Goal: Information Seeking & Learning: Learn about a topic

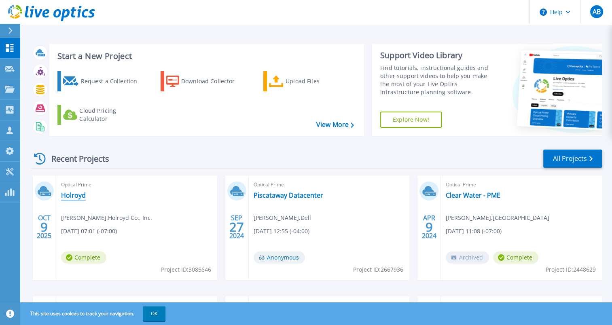
click at [80, 196] on link "Holroyd" at bounding box center [73, 195] width 25 height 8
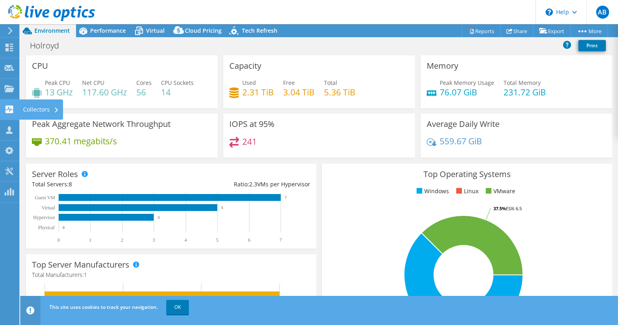
click at [36, 111] on div "Collectors" at bounding box center [41, 110] width 44 height 20
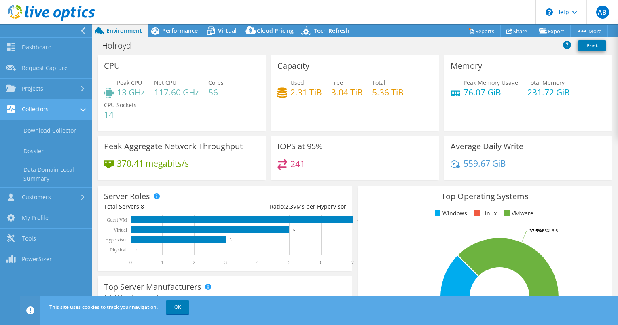
click at [32, 110] on link "Collectors" at bounding box center [46, 110] width 92 height 21
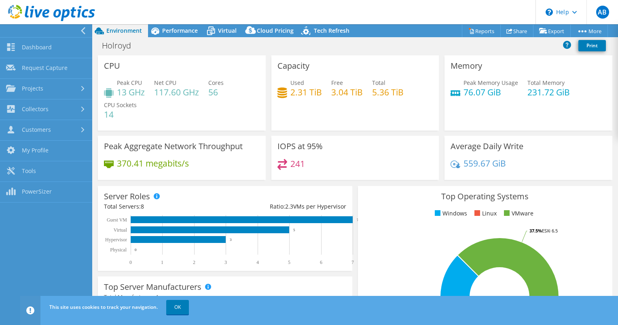
click at [82, 29] on icon at bounding box center [83, 30] width 6 height 7
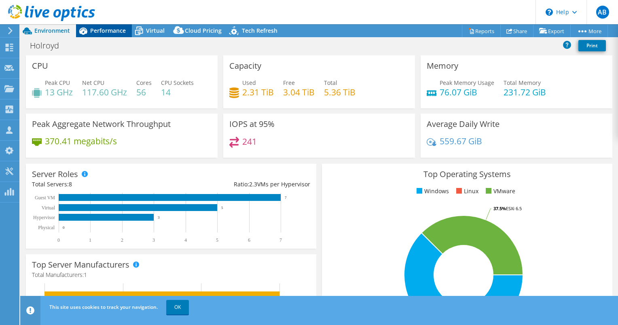
click at [111, 30] on span "Performance" at bounding box center [108, 31] width 36 height 8
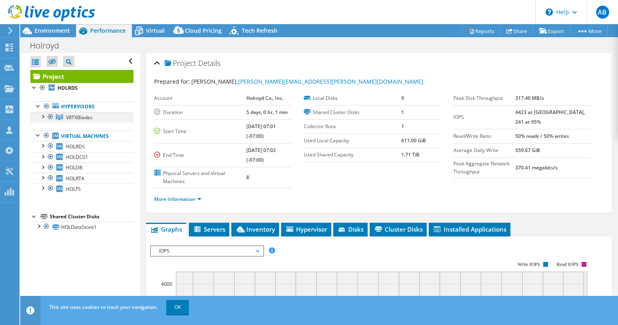
click at [44, 117] on div at bounding box center [42, 116] width 8 height 8
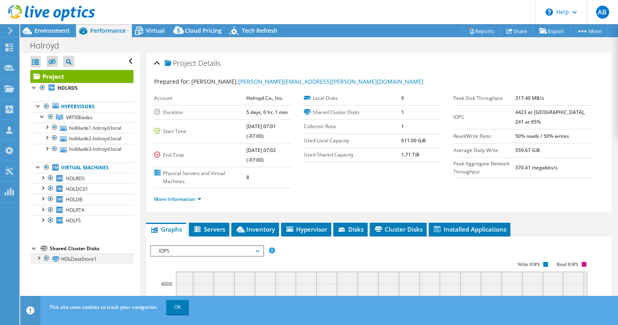
click at [40, 256] on div at bounding box center [38, 258] width 8 height 8
click at [36, 256] on div at bounding box center [38, 258] width 8 height 8
click at [255, 27] on span "Tech Refresh" at bounding box center [260, 31] width 36 height 8
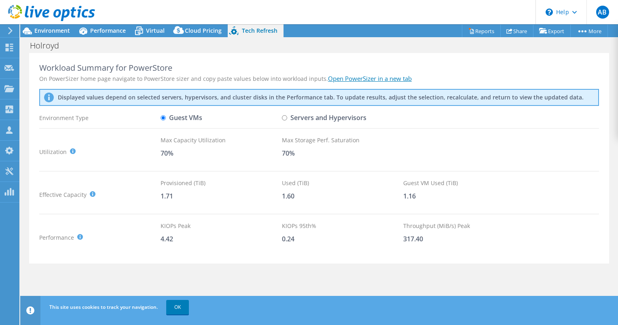
click at [370, 79] on link "Open PowerSizer in a new tab" at bounding box center [370, 78] width 84 height 8
click at [285, 116] on input "Servers and Hypervisors" at bounding box center [284, 117] width 5 height 5
radio input "true"
click at [162, 116] on input "Guest VMs" at bounding box center [163, 117] width 5 height 5
radio input "true"
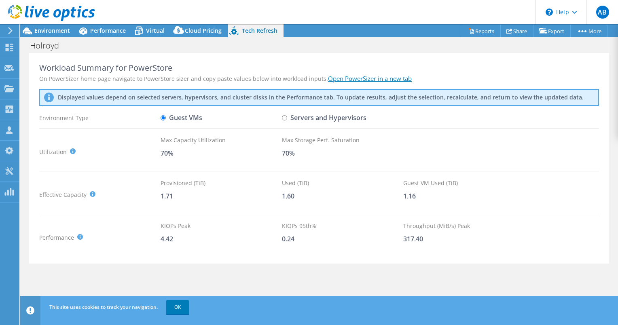
click at [284, 119] on input "Servers and Hypervisors" at bounding box center [284, 117] width 5 height 5
radio input "true"
radio input "false"
click at [176, 304] on link "OK" at bounding box center [177, 307] width 23 height 15
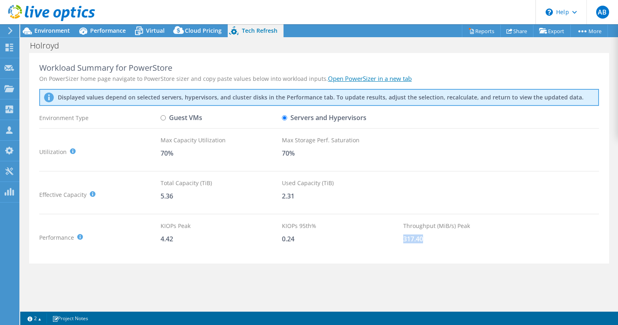
drag, startPoint x: 404, startPoint y: 238, endPoint x: 422, endPoint y: 239, distance: 17.8
click at [422, 239] on div "317.40" at bounding box center [463, 239] width 121 height 9
copy div "317.40"
